Goal: Information Seeking & Learning: Learn about a topic

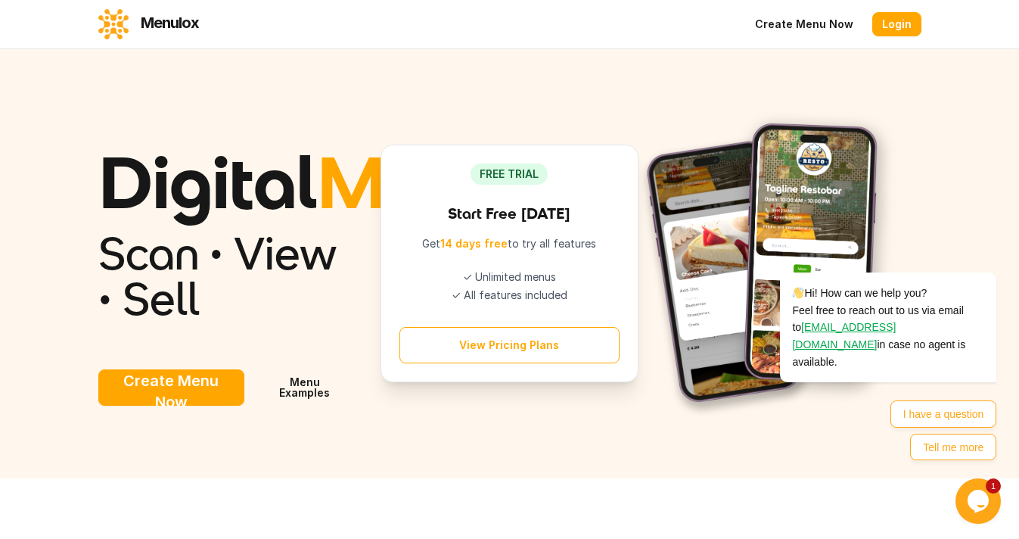
click at [147, 406] on button "Create Menu Now" at bounding box center [171, 387] width 147 height 36
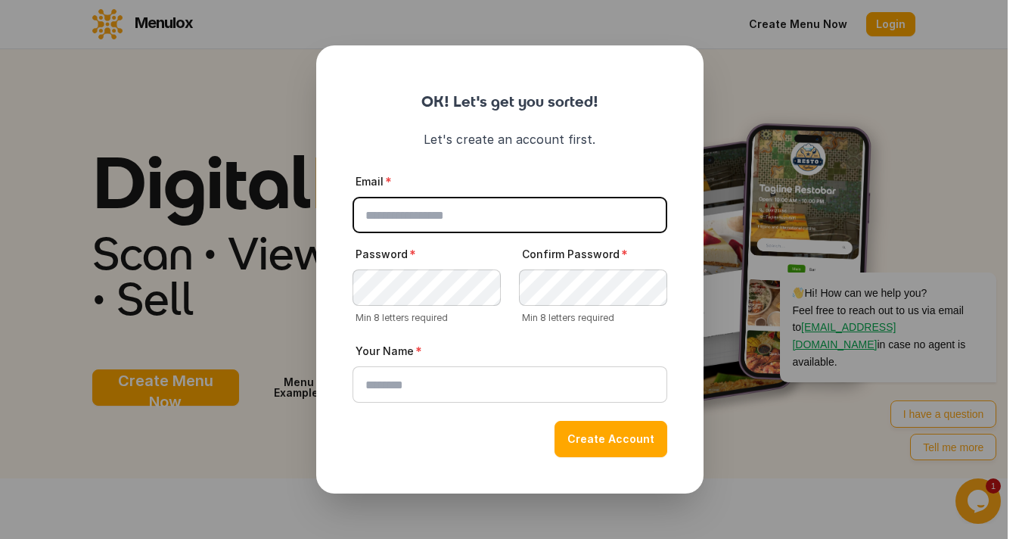
click at [446, 521] on button "close" at bounding box center [509, 269] width 1019 height 539
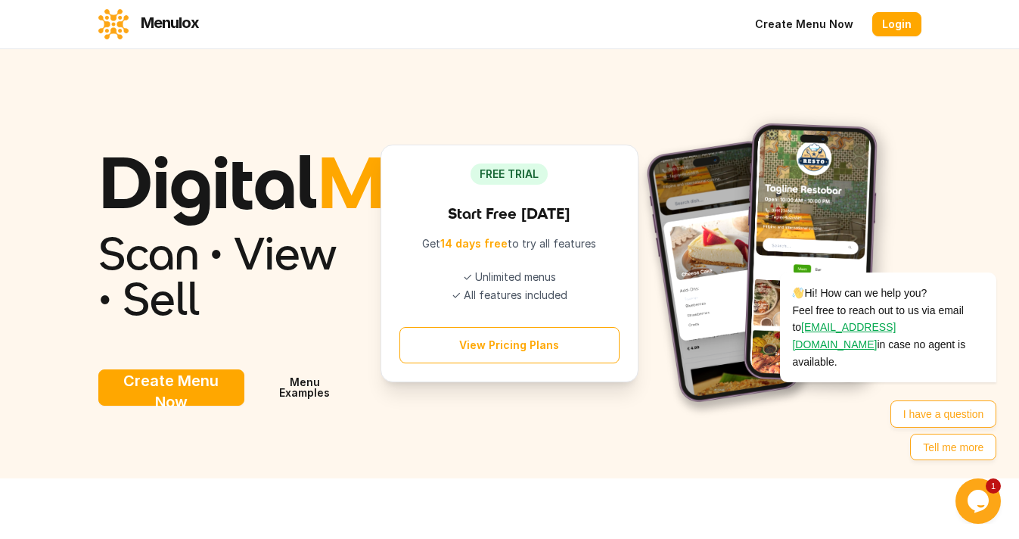
click at [299, 406] on link "Menu Examples" at bounding box center [304, 387] width 103 height 36
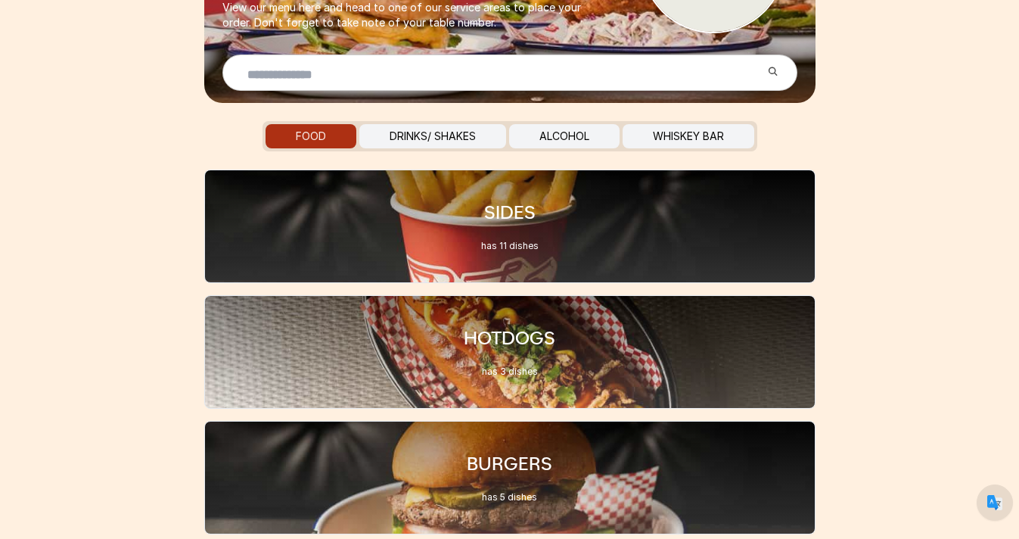
scroll to position [279, 0]
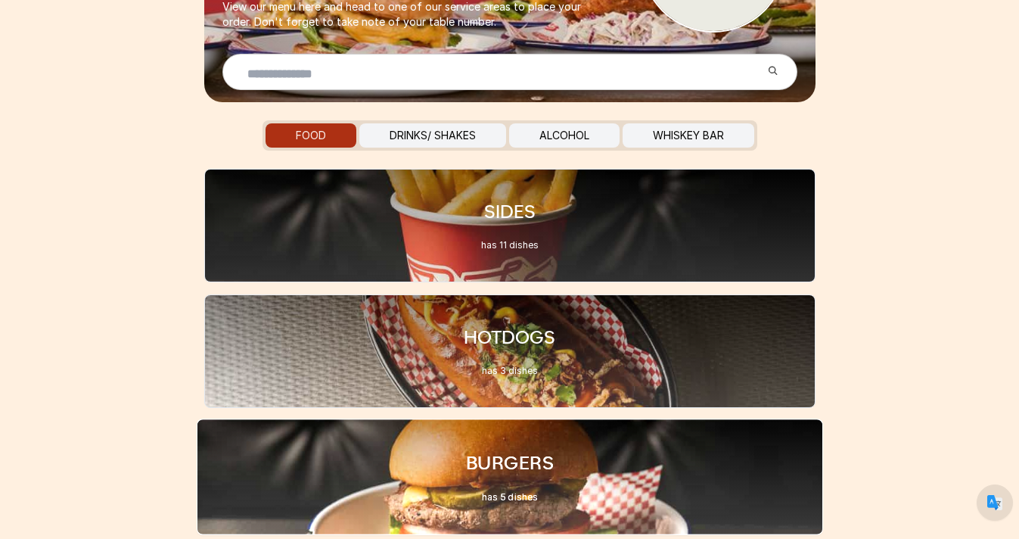
click at [495, 518] on div "BURGERS has 5 dishes" at bounding box center [509, 476] width 627 height 117
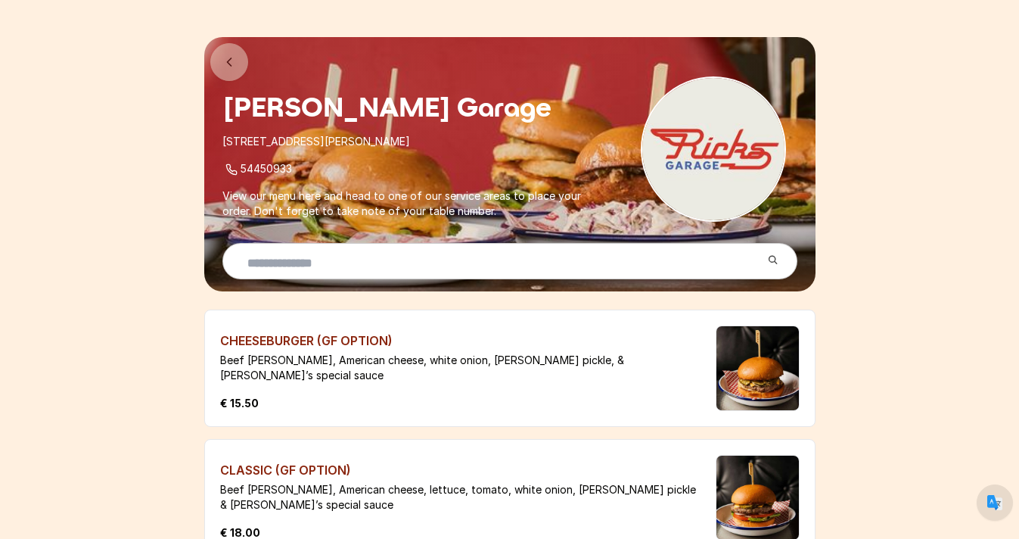
scroll to position [89, 0]
